Goal: Book appointment/travel/reservation

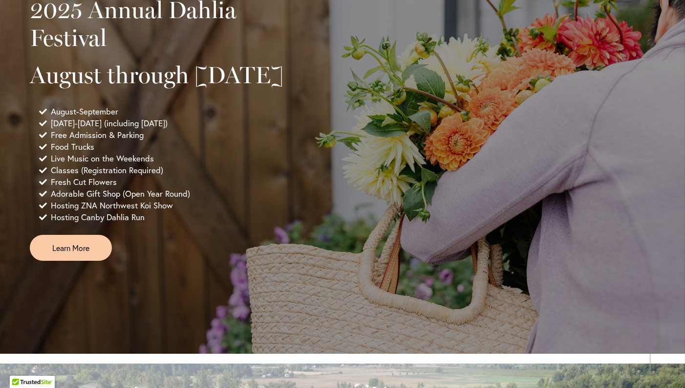
scroll to position [740, 0]
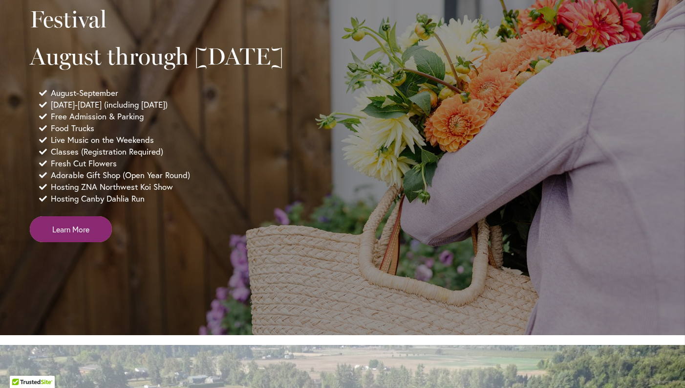
click at [63, 235] on span "Learn More" at bounding box center [70, 228] width 37 height 11
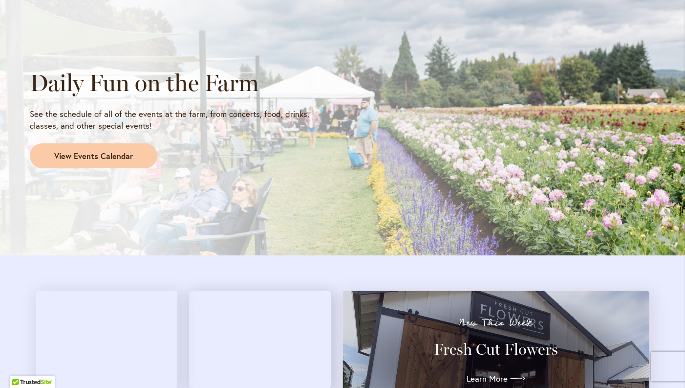
scroll to position [827, 0]
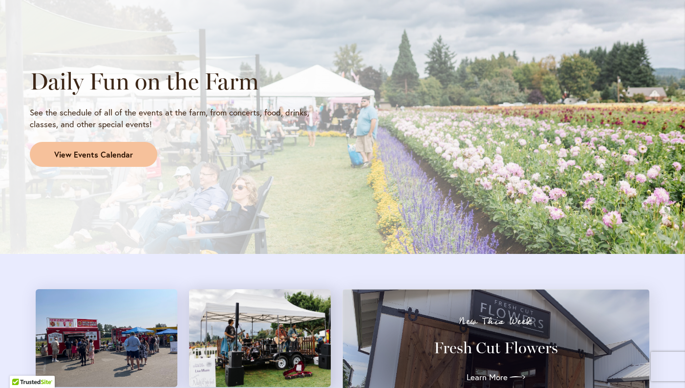
click at [99, 152] on span "View Events Calendar" at bounding box center [93, 154] width 79 height 11
click at [97, 150] on span "View Events Calendar" at bounding box center [93, 154] width 79 height 11
click at [117, 289] on img at bounding box center [107, 338] width 142 height 98
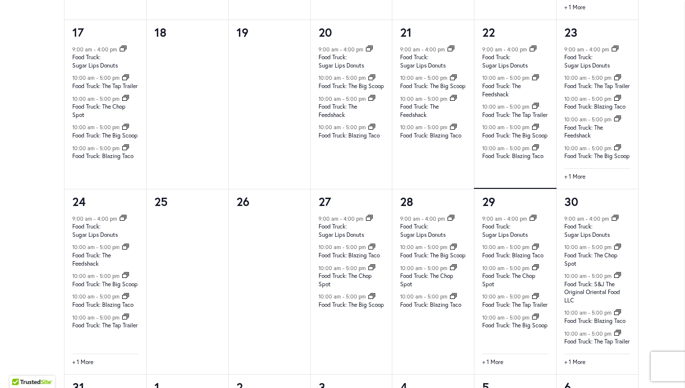
scroll to position [1072, 0]
click at [572, 180] on link "+ 1 More" at bounding box center [574, 176] width 21 height 9
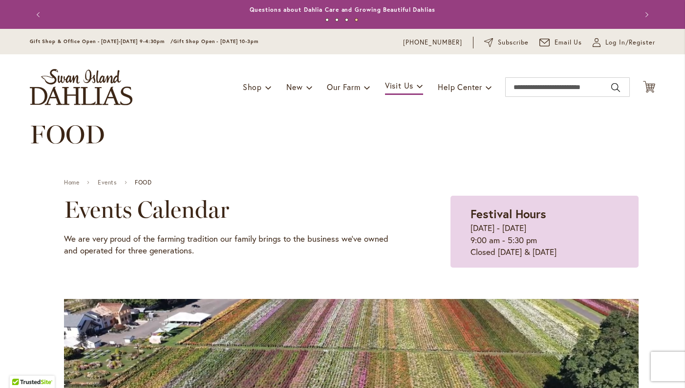
scroll to position [0, 0]
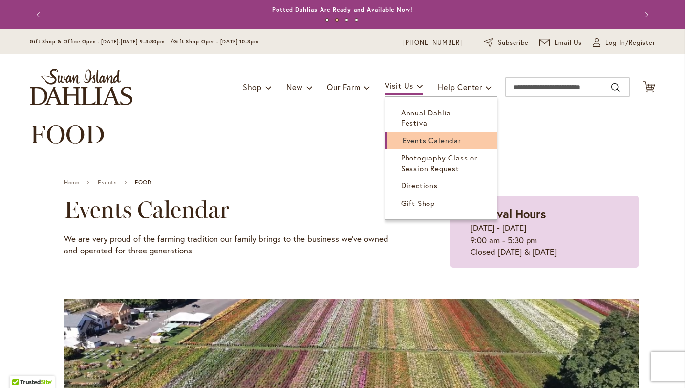
click at [414, 135] on span "Events Calendar" at bounding box center [432, 140] width 59 height 10
click at [417, 86] on span at bounding box center [420, 86] width 6 height 16
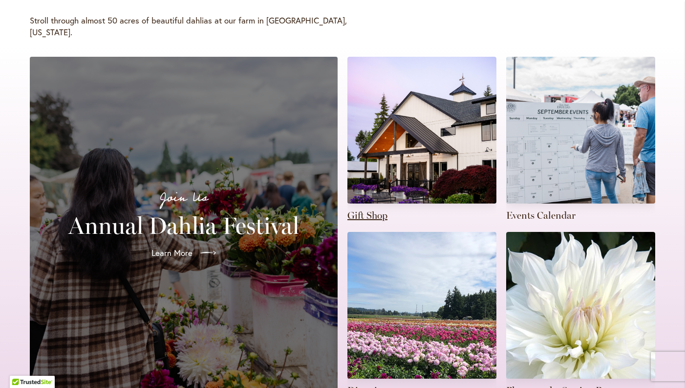
scroll to position [197, 0]
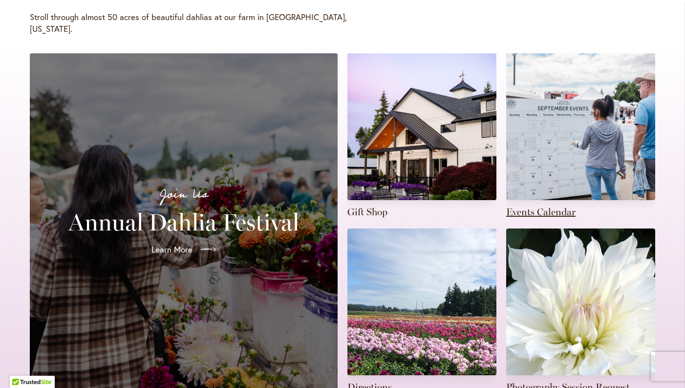
click at [542, 196] on link at bounding box center [580, 135] width 149 height 165
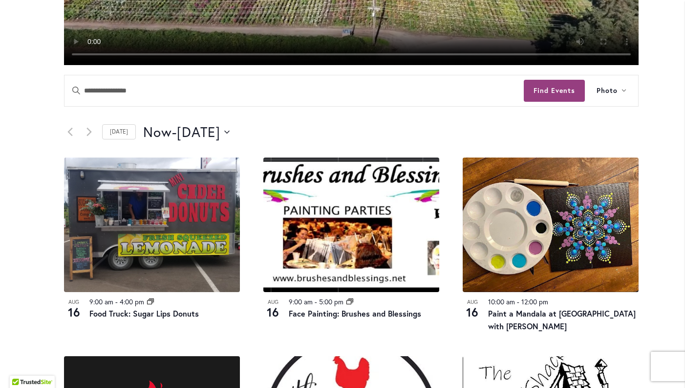
scroll to position [399, 0]
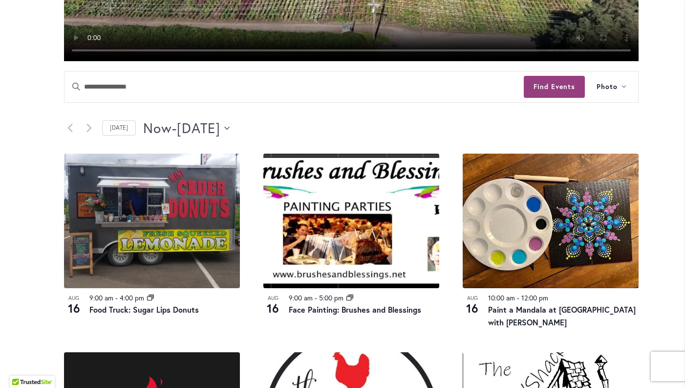
click at [220, 128] on span "[DATE]" at bounding box center [198, 128] width 43 height 20
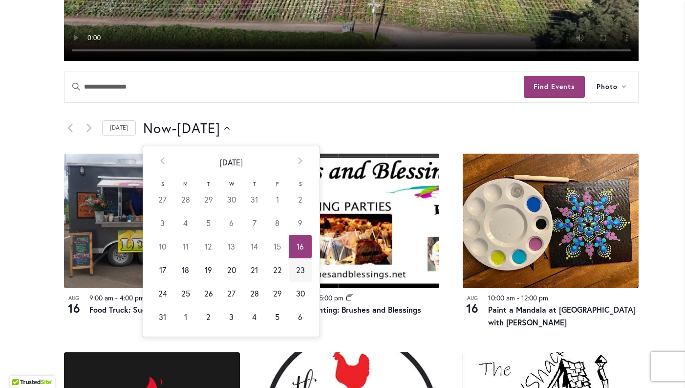
click at [298, 265] on td "23" at bounding box center [300, 269] width 23 height 23
type input "*********"
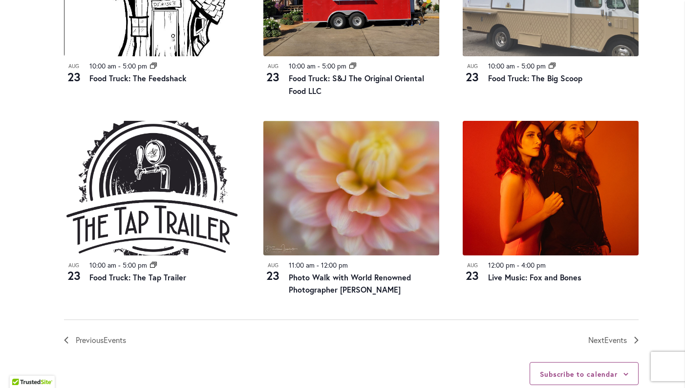
scroll to position [1042, 0]
